Goal: Task Accomplishment & Management: Manage account settings

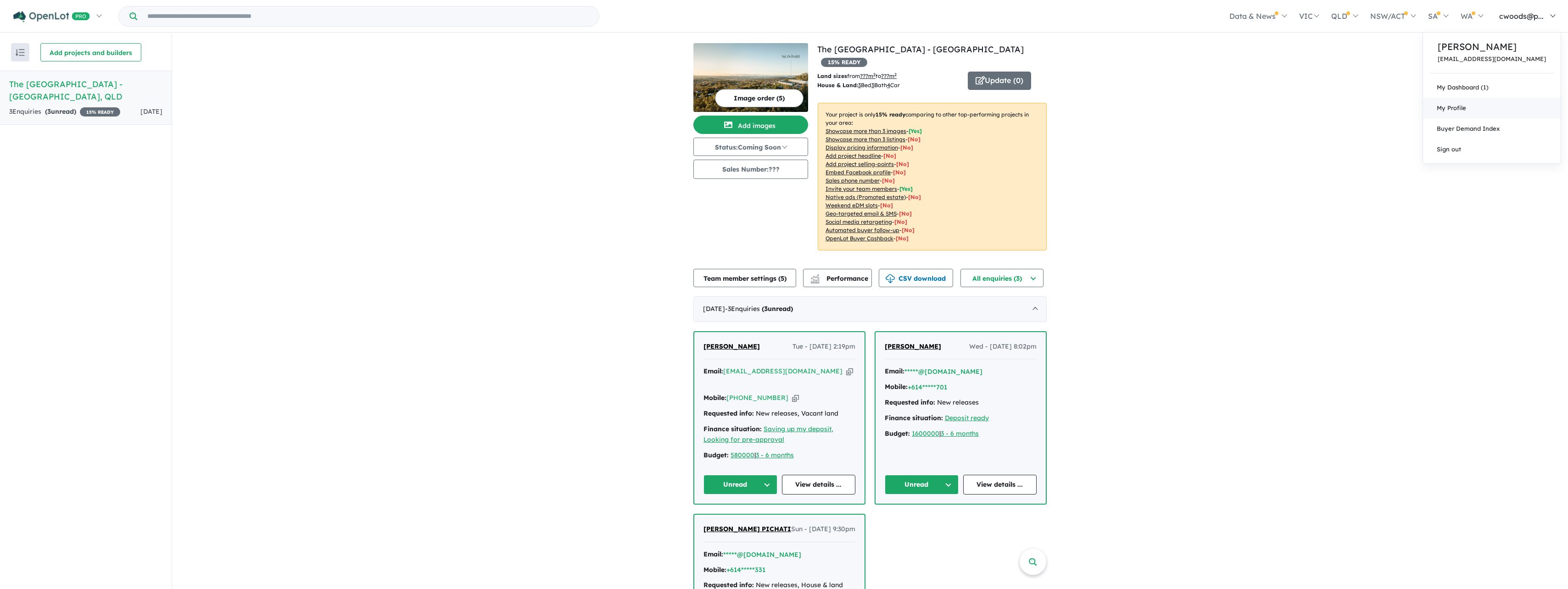
click at [1466, 107] on span "My Profile" at bounding box center [1452, 108] width 29 height 8
click at [753, 269] on button "Team member settings ( 5 )" at bounding box center [745, 278] width 103 height 18
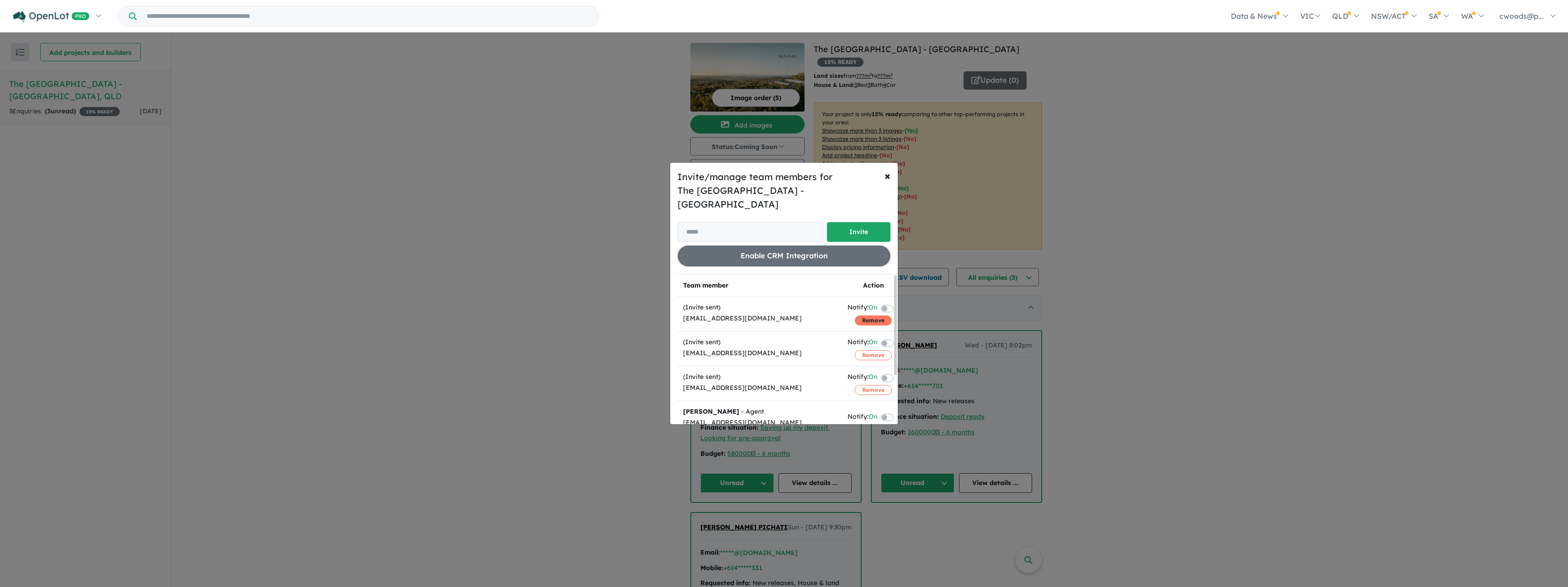
click at [864, 315] on button "Remove" at bounding box center [874, 320] width 37 height 10
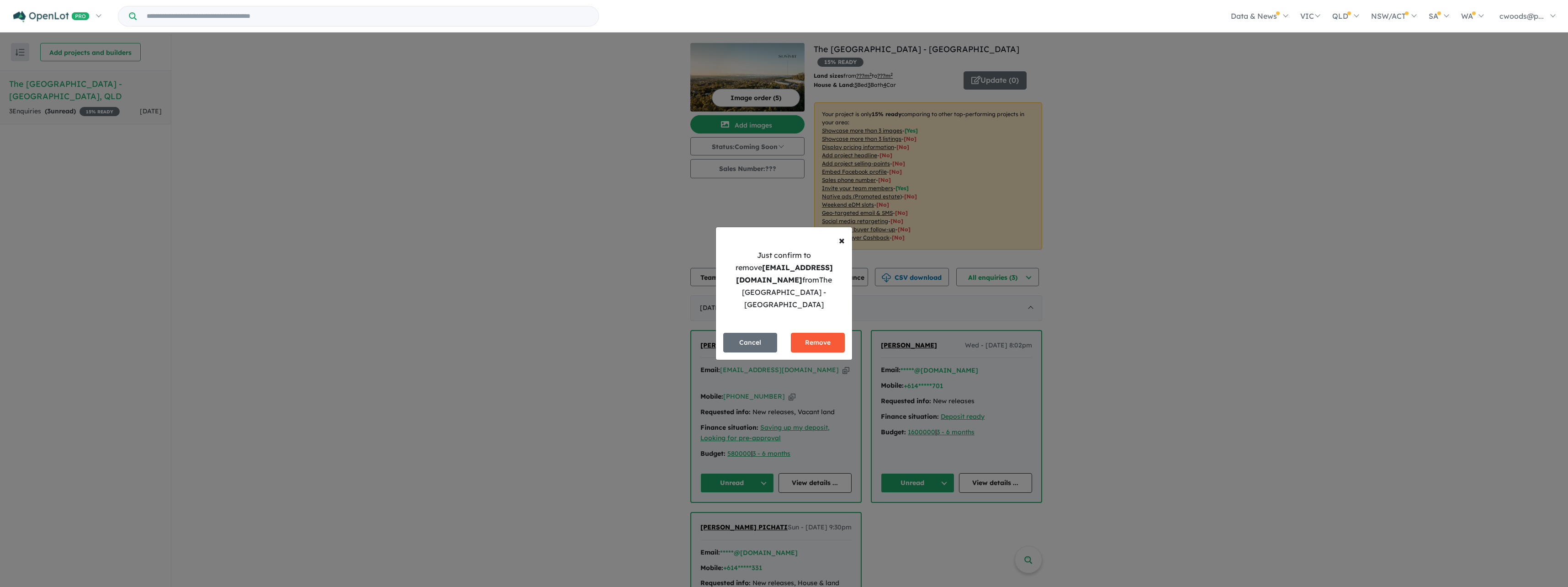
click at [832, 334] on button "Remove" at bounding box center [818, 342] width 54 height 19
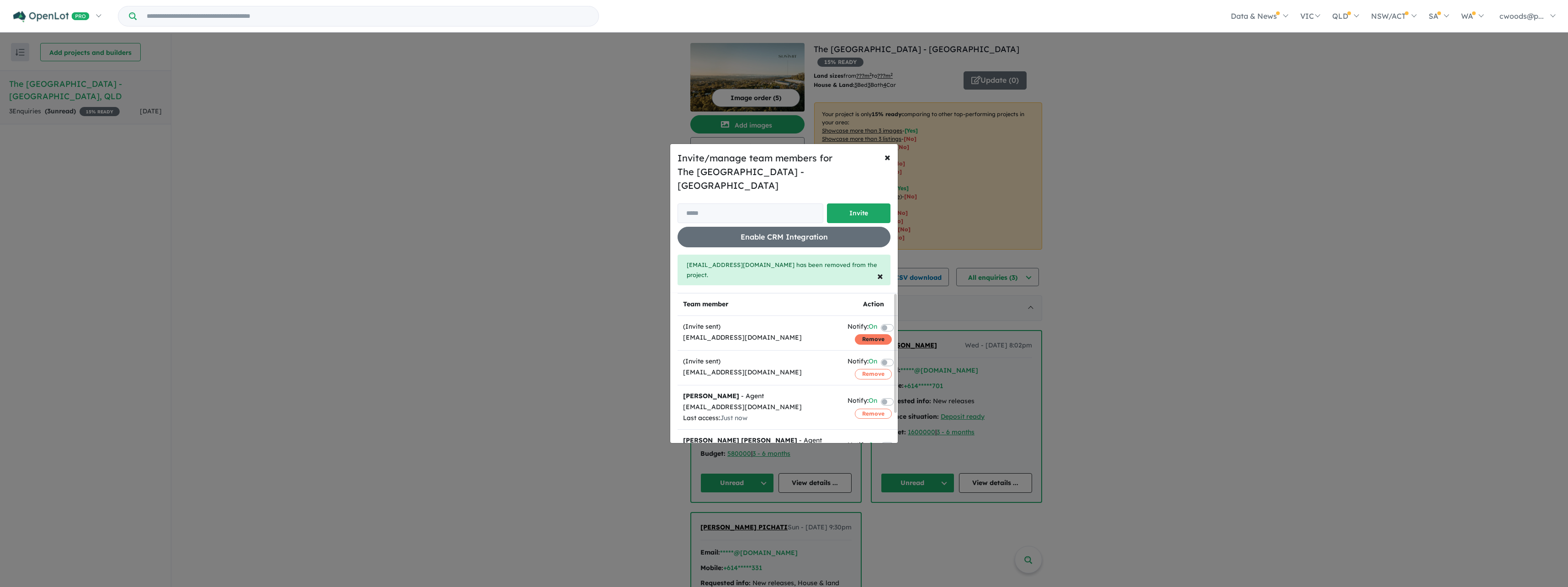
click at [873, 334] on button "Remove" at bounding box center [874, 339] width 37 height 10
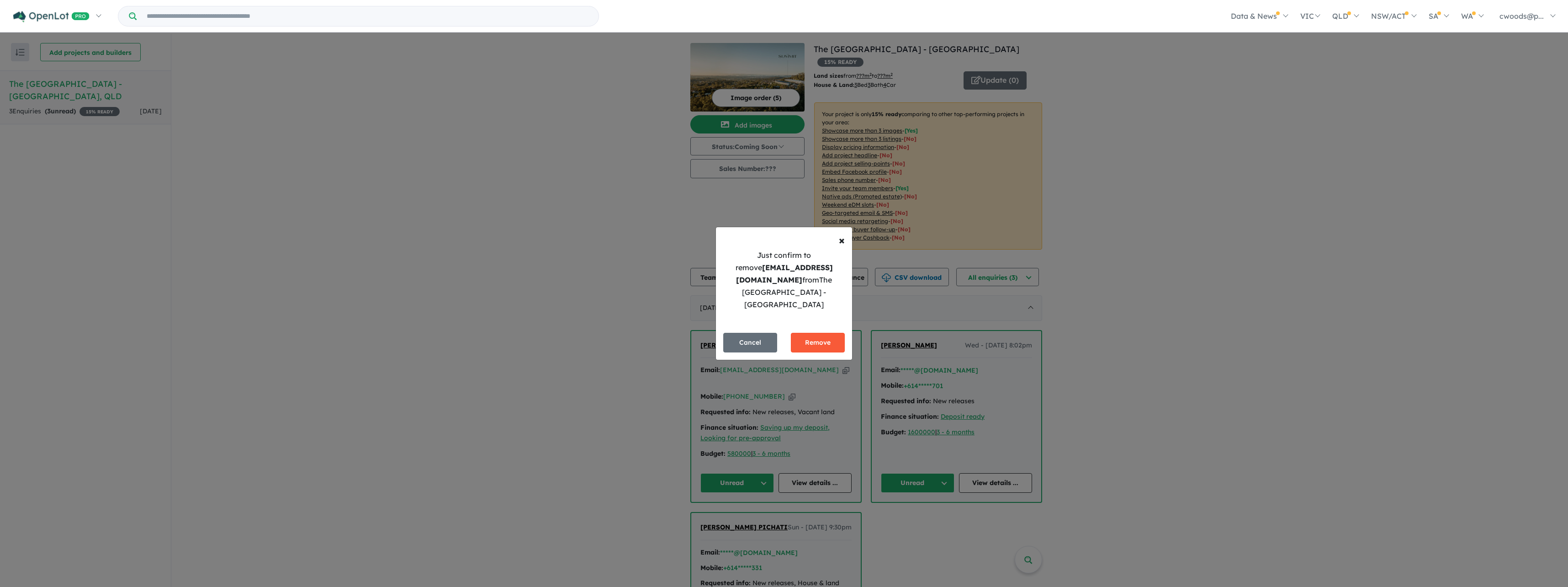
click at [831, 334] on button "Remove" at bounding box center [818, 342] width 54 height 19
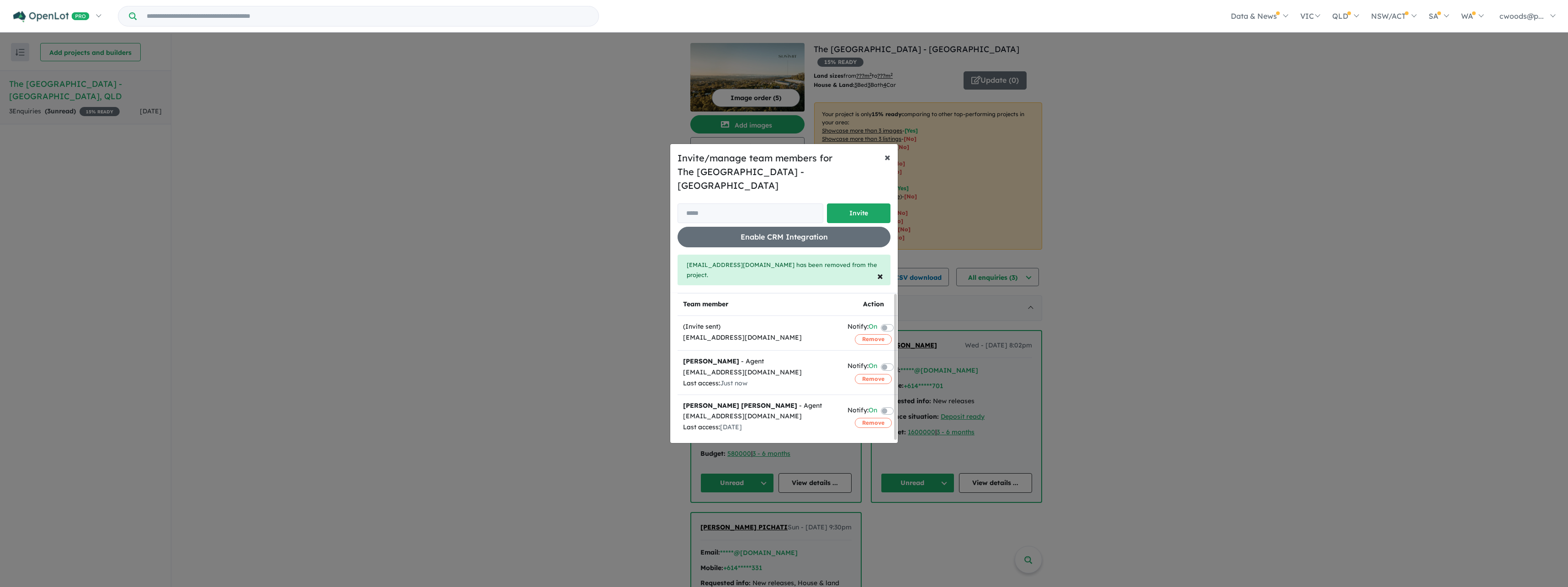
click at [887, 164] on span "×" at bounding box center [888, 157] width 6 height 13
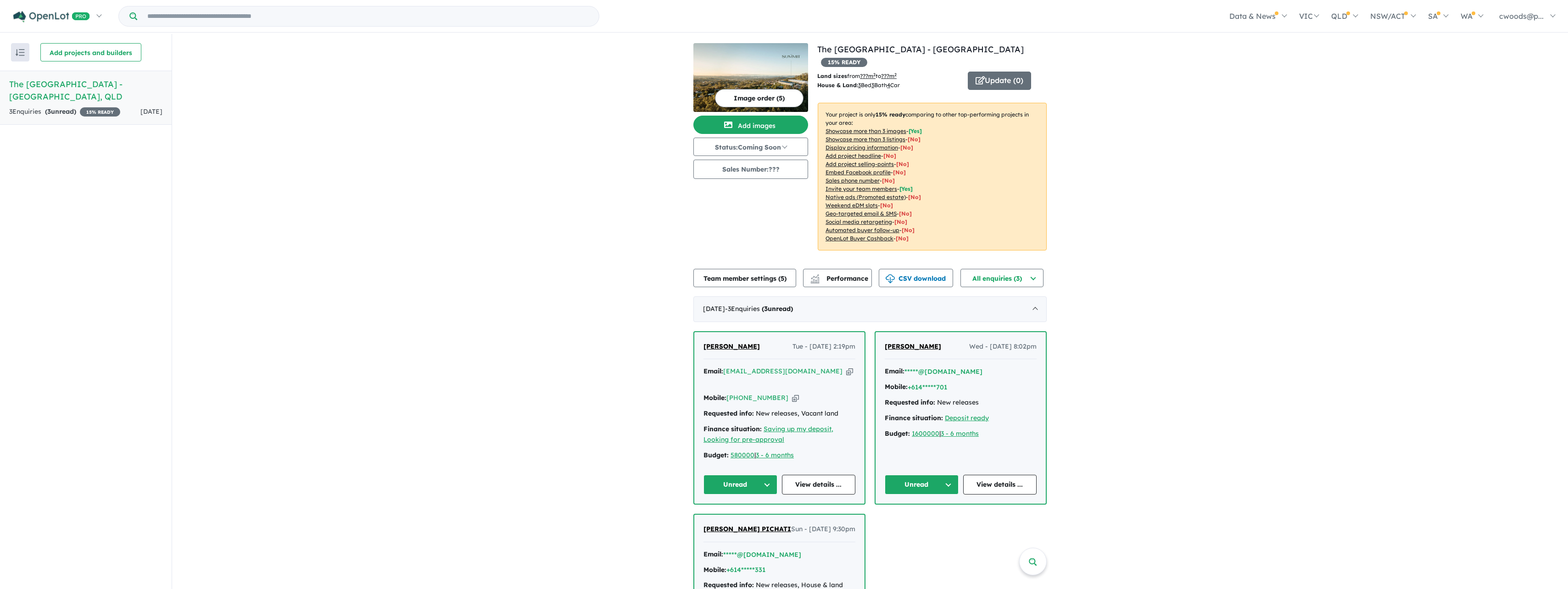
click at [537, 303] on div "View all projects in your account The Summit Estate - Highland Park 15 % READY …" at bounding box center [870, 360] width 1396 height 652
